Goal: Task Accomplishment & Management: Use online tool/utility

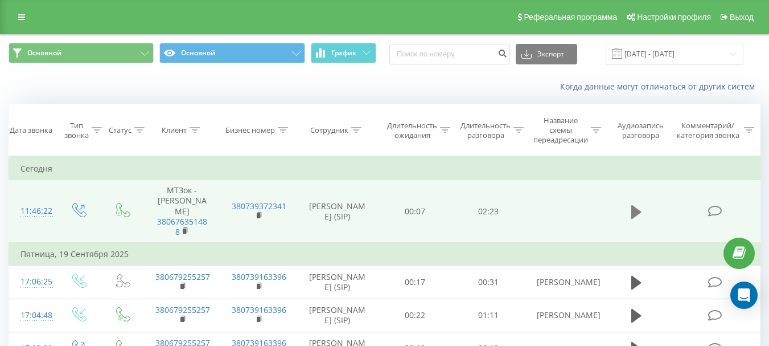
click at [637, 205] on icon at bounding box center [636, 211] width 10 height 14
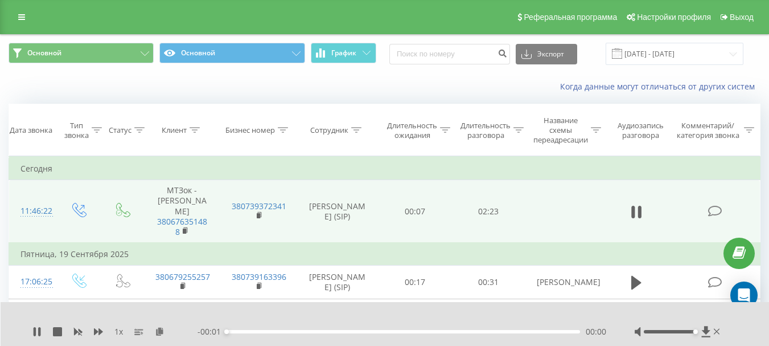
drag, startPoint x: 672, startPoint y: 332, endPoint x: 728, endPoint y: 331, distance: 55.8
click at [728, 331] on div "1 x - 00:01 00:00 00:00" at bounding box center [385, 324] width 769 height 44
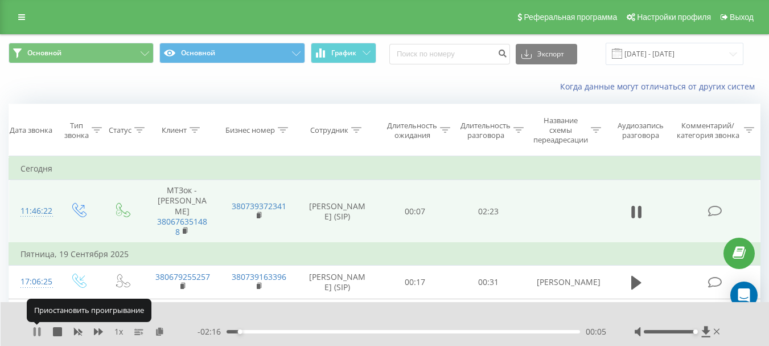
click at [38, 330] on icon at bounding box center [36, 331] width 9 height 9
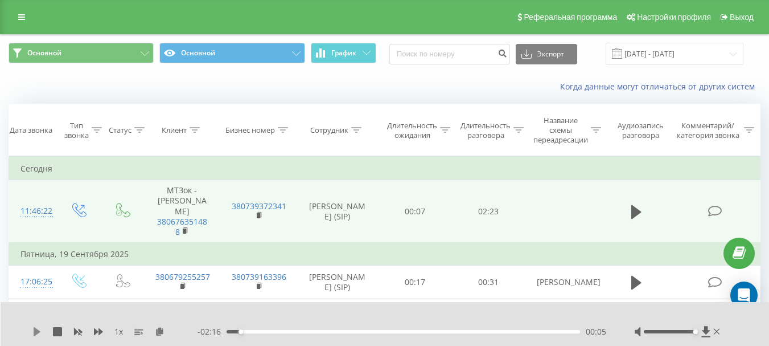
click at [38, 330] on icon at bounding box center [37, 331] width 7 height 9
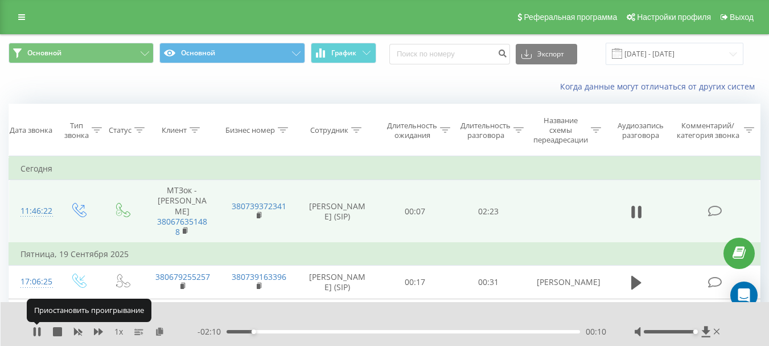
drag, startPoint x: 38, startPoint y: 330, endPoint x: 44, endPoint y: 341, distance: 13.0
click at [36, 330] on icon at bounding box center [36, 331] width 9 height 9
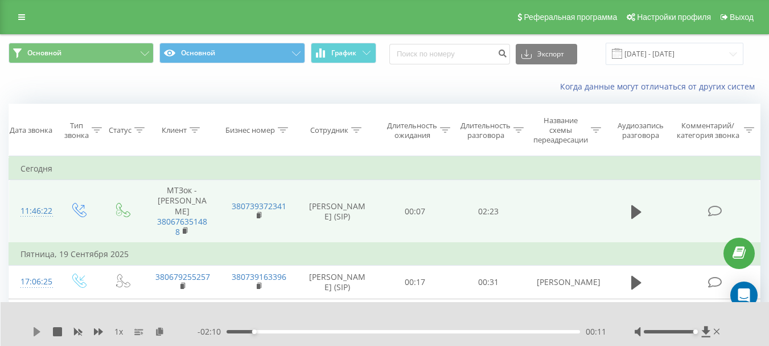
click at [34, 328] on icon at bounding box center [36, 331] width 9 height 9
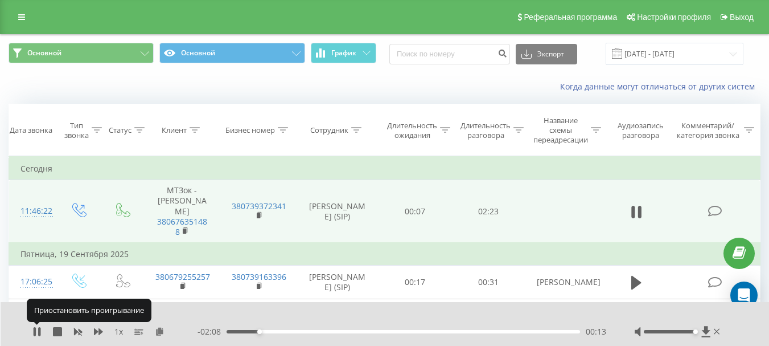
click at [34, 328] on icon at bounding box center [35, 331] width 2 height 9
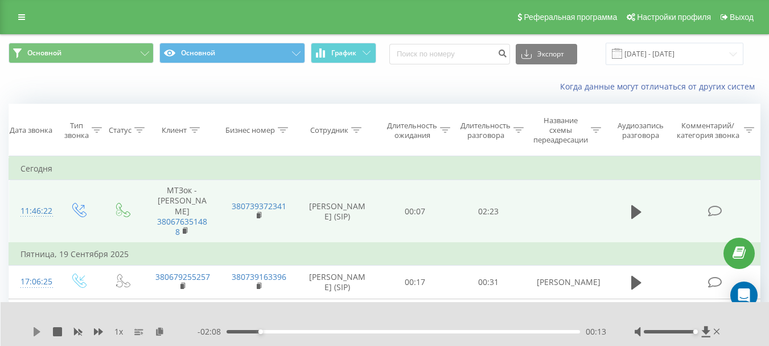
click at [34, 330] on icon at bounding box center [37, 331] width 7 height 9
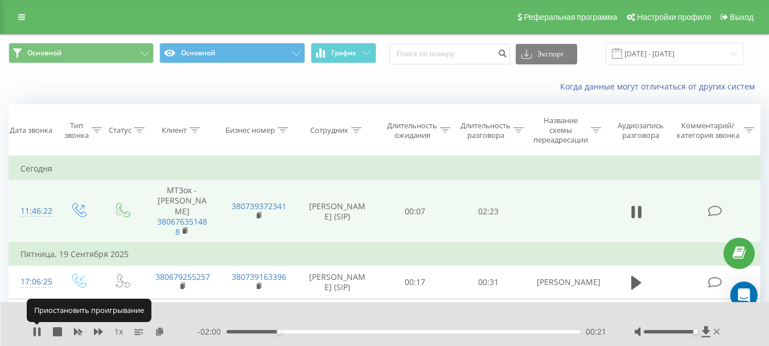
click at [34, 330] on icon at bounding box center [35, 331] width 2 height 9
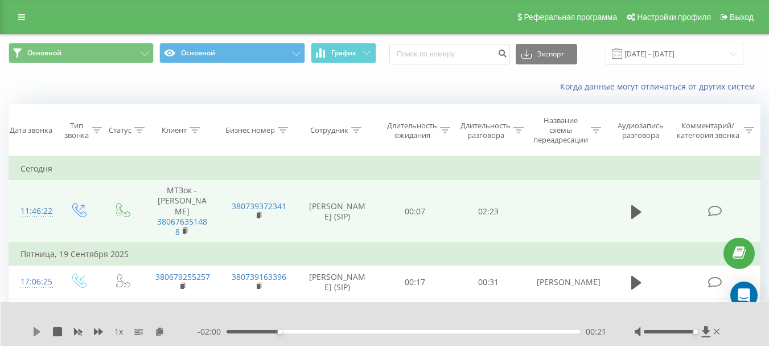
click at [34, 331] on icon at bounding box center [37, 331] width 7 height 9
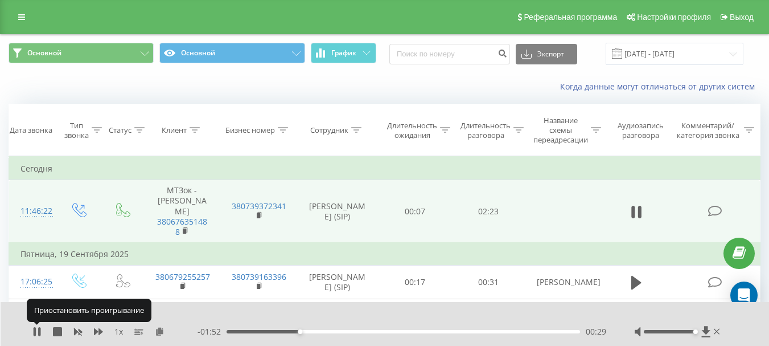
click at [34, 331] on icon at bounding box center [35, 331] width 2 height 9
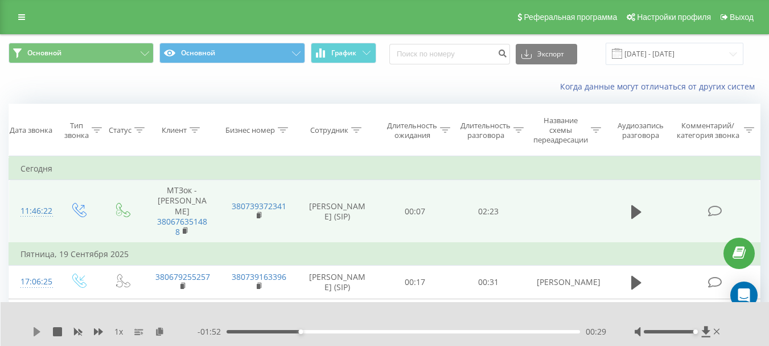
click at [36, 328] on icon at bounding box center [36, 331] width 9 height 9
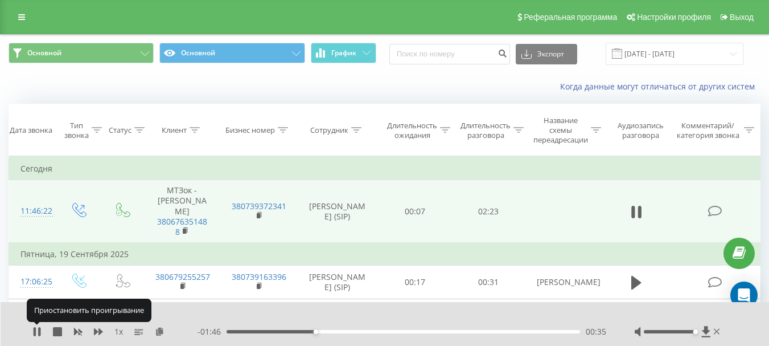
click at [36, 328] on icon at bounding box center [36, 331] width 9 height 9
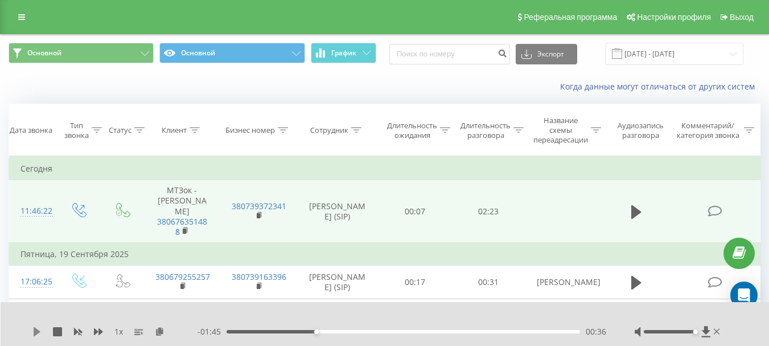
click at [38, 331] on icon at bounding box center [37, 331] width 7 height 9
click at [38, 328] on icon at bounding box center [36, 331] width 9 height 9
click at [35, 330] on icon at bounding box center [37, 331] width 7 height 9
click at [431, 332] on div "00:49" at bounding box center [404, 331] width 354 height 3
click at [35, 330] on icon at bounding box center [35, 331] width 2 height 9
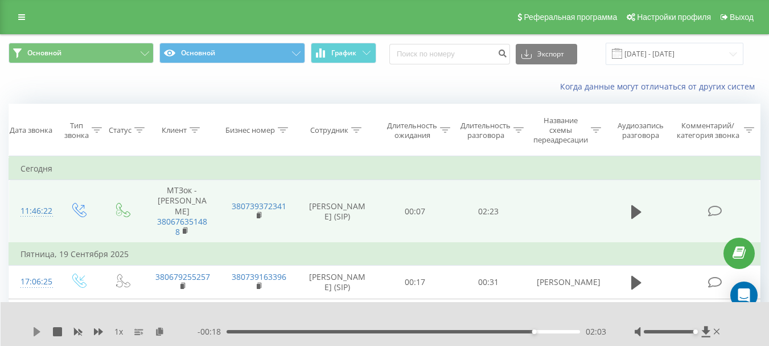
click at [39, 328] on icon at bounding box center [36, 331] width 9 height 9
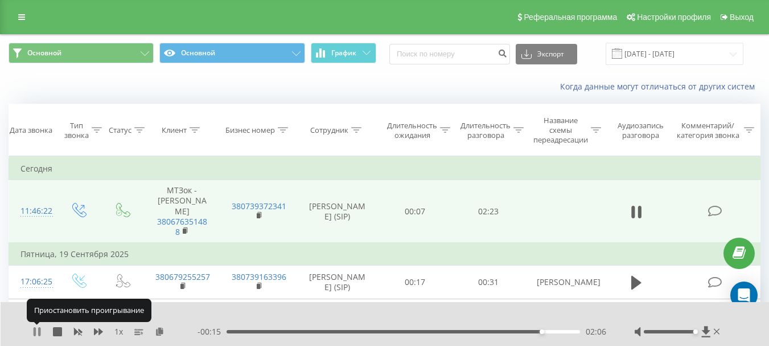
click at [39, 327] on icon at bounding box center [39, 331] width 2 height 9
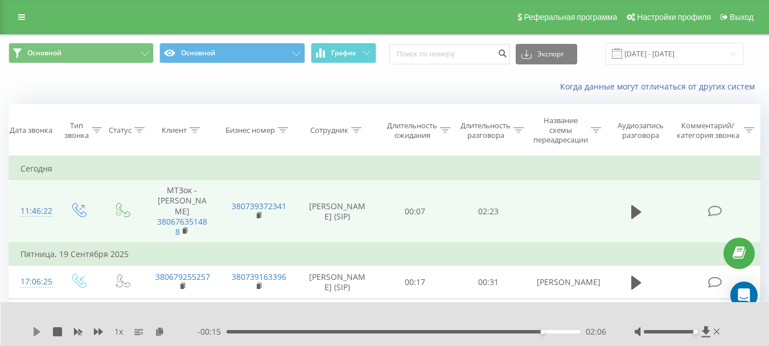
click at [38, 329] on icon at bounding box center [36, 331] width 9 height 9
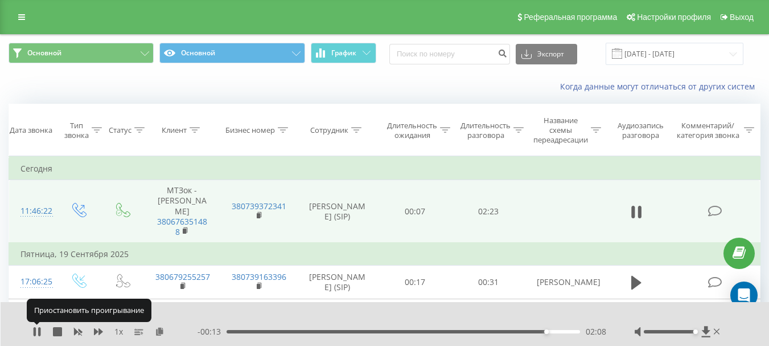
click at [38, 330] on icon at bounding box center [36, 331] width 9 height 9
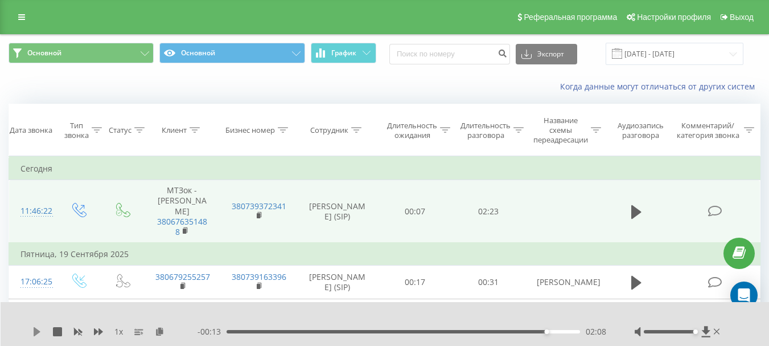
click at [40, 331] on icon at bounding box center [36, 331] width 9 height 9
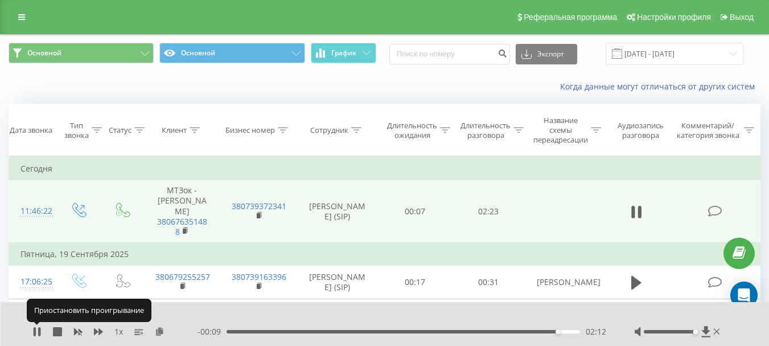
click at [40, 331] on icon at bounding box center [39, 331] width 2 height 9
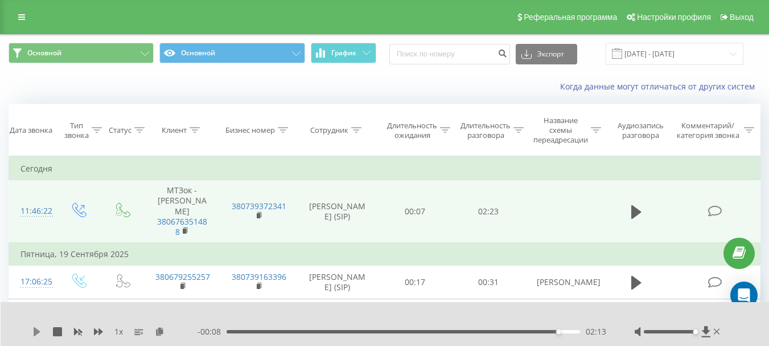
click at [36, 331] on icon at bounding box center [37, 331] width 7 height 9
